Goal: Information Seeking & Learning: Learn about a topic

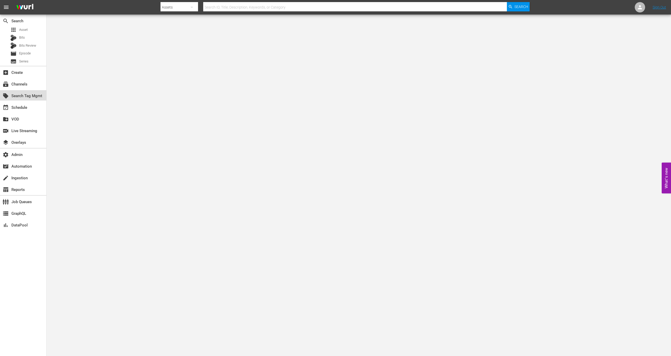
click at [27, 91] on div "local_offer Search Tag Mgmt" at bounding box center [23, 95] width 46 height 10
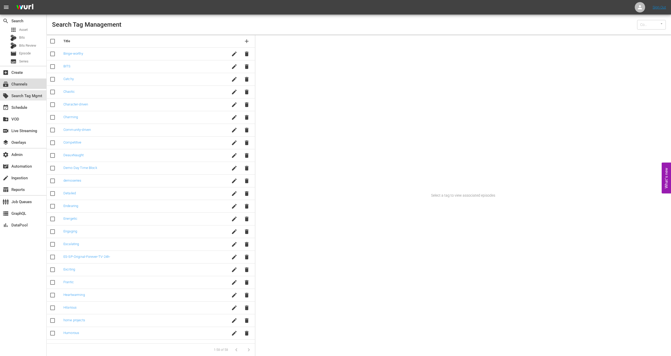
click at [27, 86] on div "subscriptions Channels" at bounding box center [14, 83] width 29 height 5
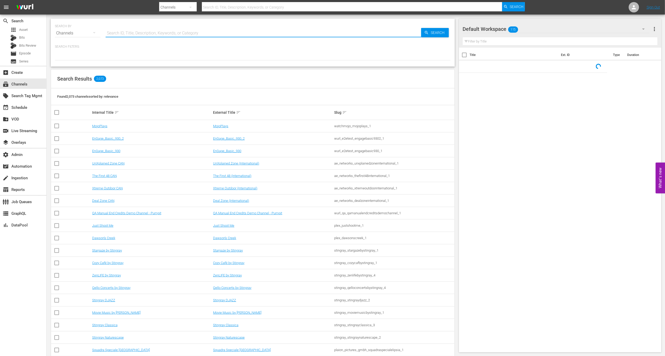
click at [117, 38] on input "text" at bounding box center [263, 33] width 315 height 12
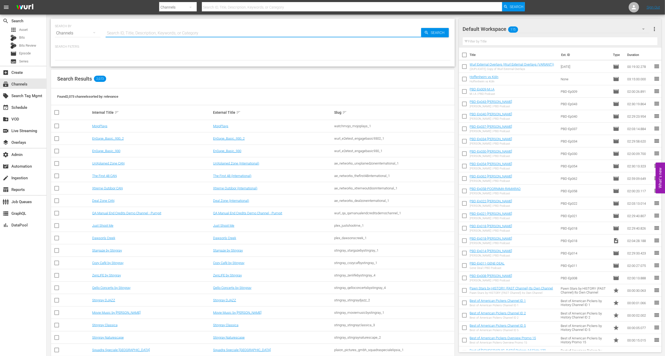
type input "c"
type input "bonanza"
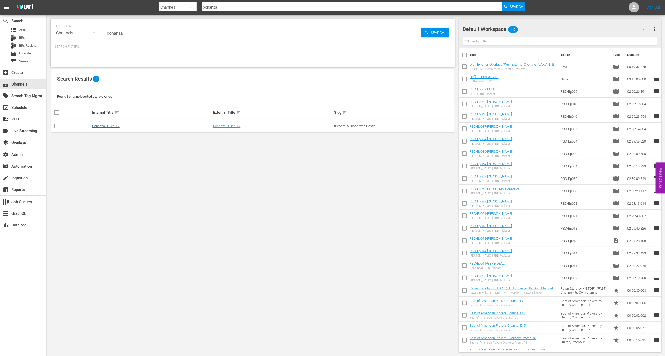
type input "bonanza"
click at [111, 125] on link "Bonanza-Billies TV" at bounding box center [105, 126] width 27 height 4
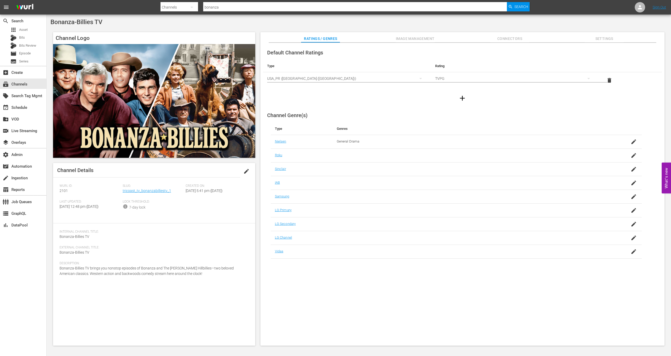
click at [152, 194] on div "Slug: tricoast_tv_bonanzabilliestv_1" at bounding box center [154, 192] width 63 height 16
click at [152, 193] on div "Slug: tricoast_tv_bonanzabilliestv_1" at bounding box center [154, 192] width 63 height 16
click at [153, 192] on link "tricoast_tv_bonanzabilliestv_1" at bounding box center [147, 190] width 48 height 4
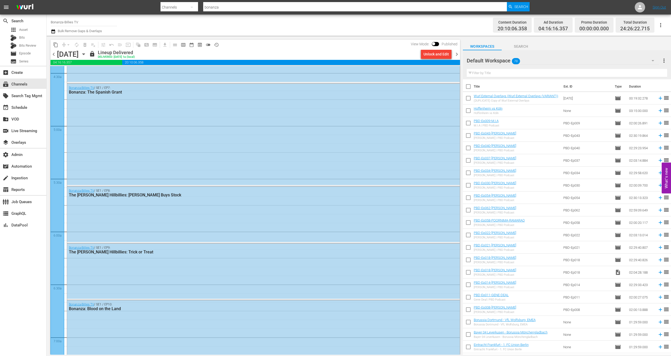
scroll to position [480, 0]
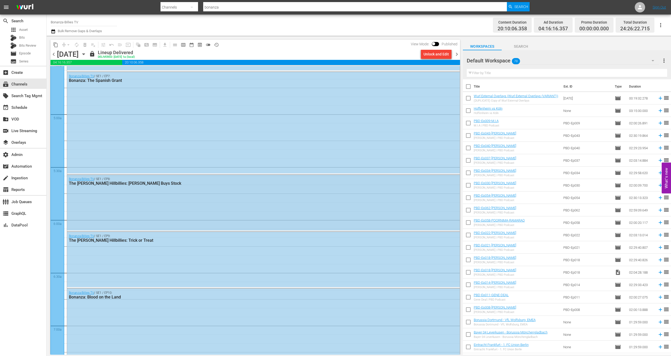
click at [175, 200] on div "Bonanza-Billies TV / SE1 / EP8: The [PERSON_NAME] Hillbillies: [PERSON_NAME] Bu…" at bounding box center [263, 203] width 393 height 56
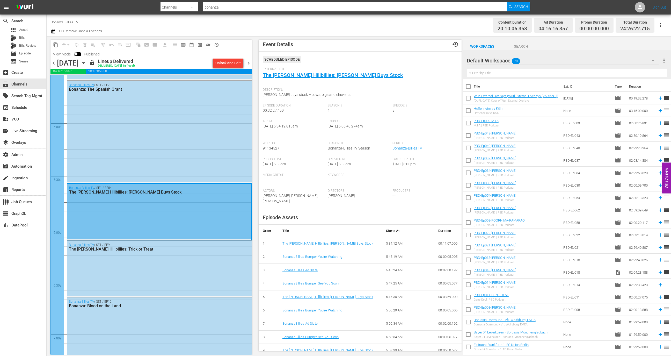
scroll to position [0, 0]
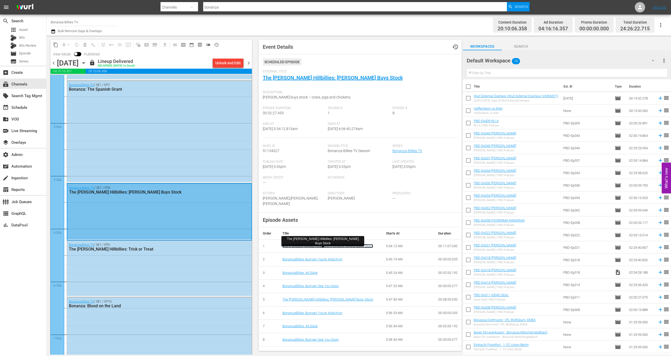
click at [301, 247] on link "The [PERSON_NAME] Hillbillies: [PERSON_NAME] Buys Stock" at bounding box center [327, 246] width 91 height 4
